Goal: Understand process/instructions: Learn how to perform a task or action

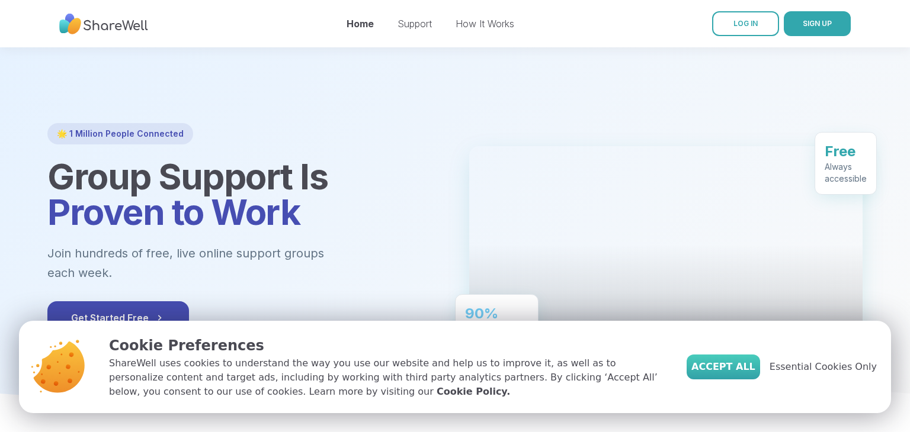
click at [755, 358] on button "Accept All" at bounding box center [723, 367] width 73 height 25
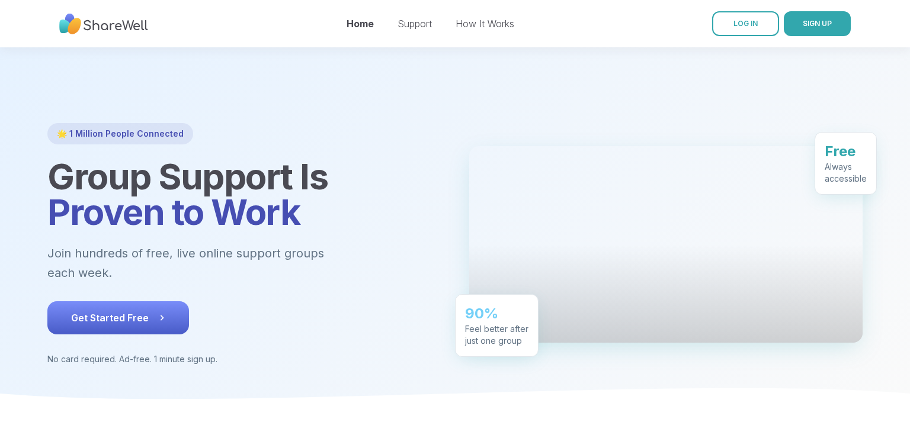
click at [94, 311] on span "Get Started Free" at bounding box center [118, 318] width 94 height 14
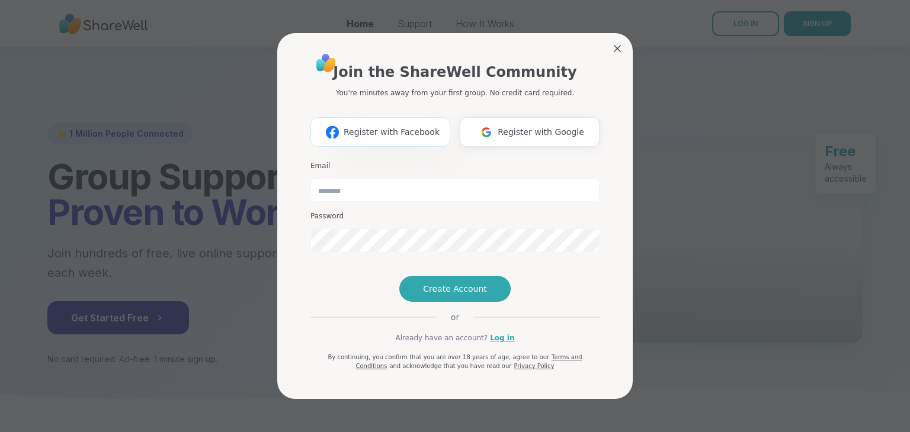
click at [386, 126] on span "Register with Facebook" at bounding box center [392, 132] width 96 height 12
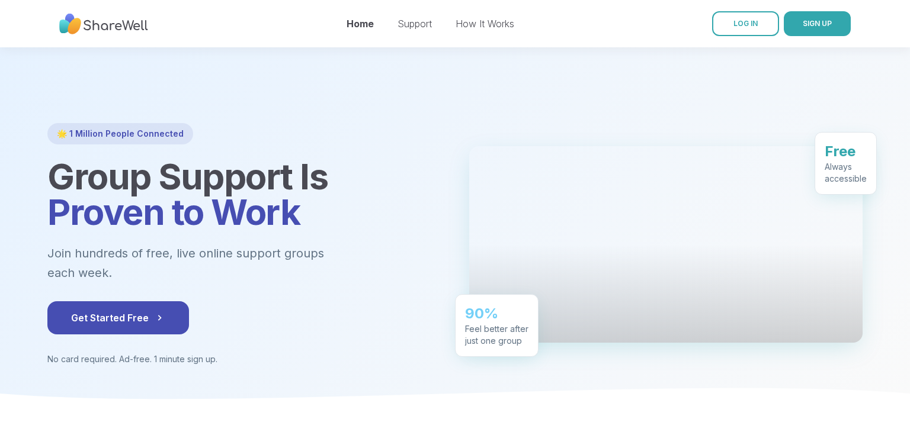
click at [133, 37] on img at bounding box center [103, 24] width 89 height 33
click at [505, 20] on link "How It Works" at bounding box center [485, 24] width 59 height 12
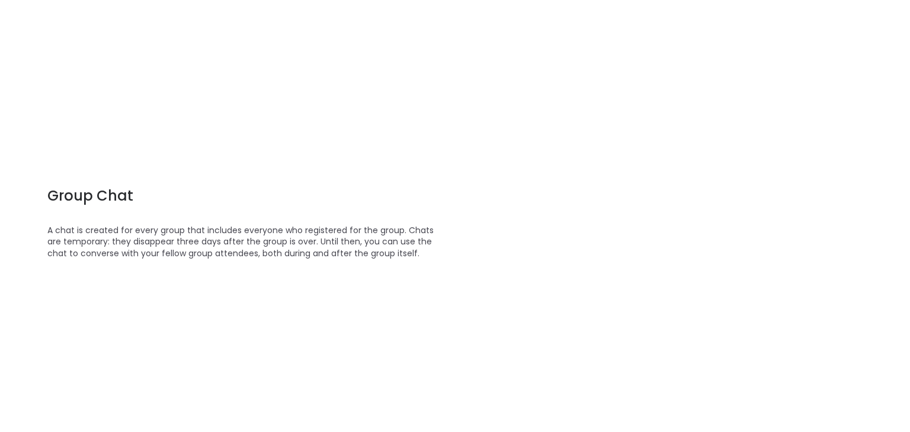
scroll to position [1025, 0]
